Goal: Transaction & Acquisition: Book appointment/travel/reservation

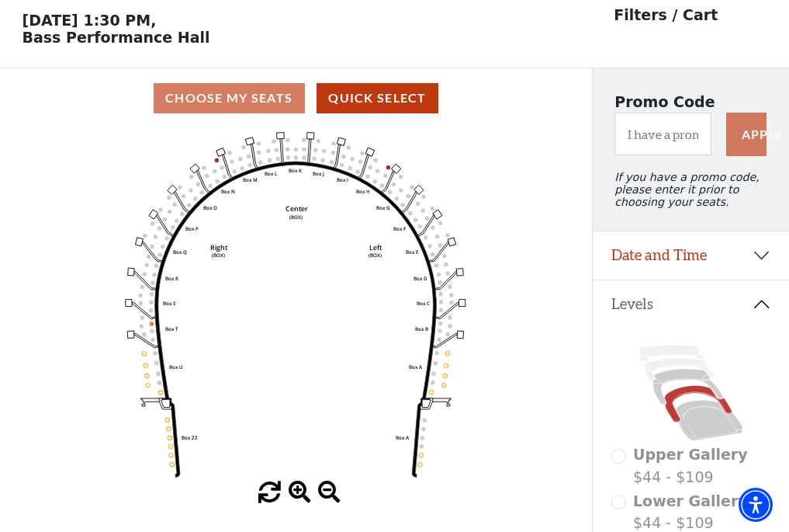
scroll to position [72, 0]
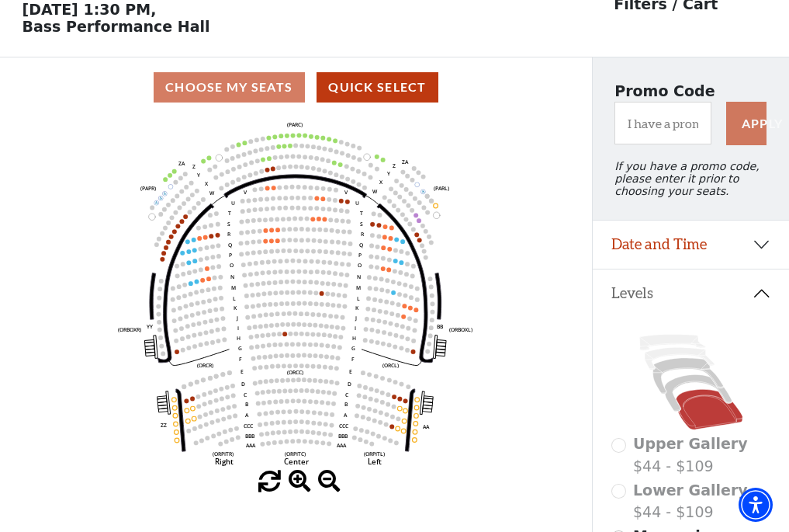
scroll to position [72, 0]
